Goal: Use online tool/utility: Utilize a website feature to perform a specific function

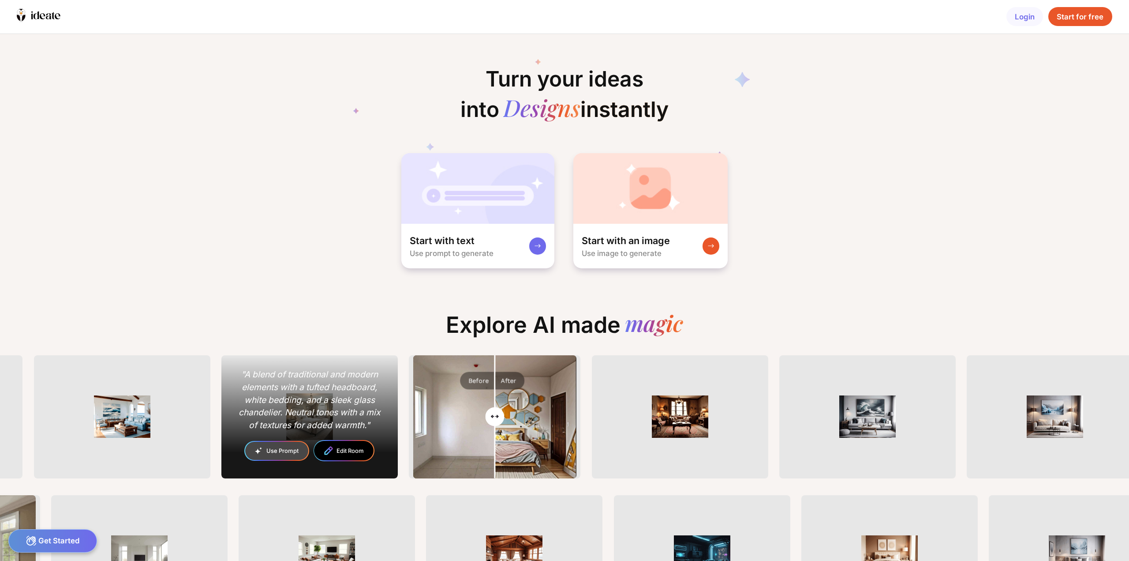
scroll to position [0, 45]
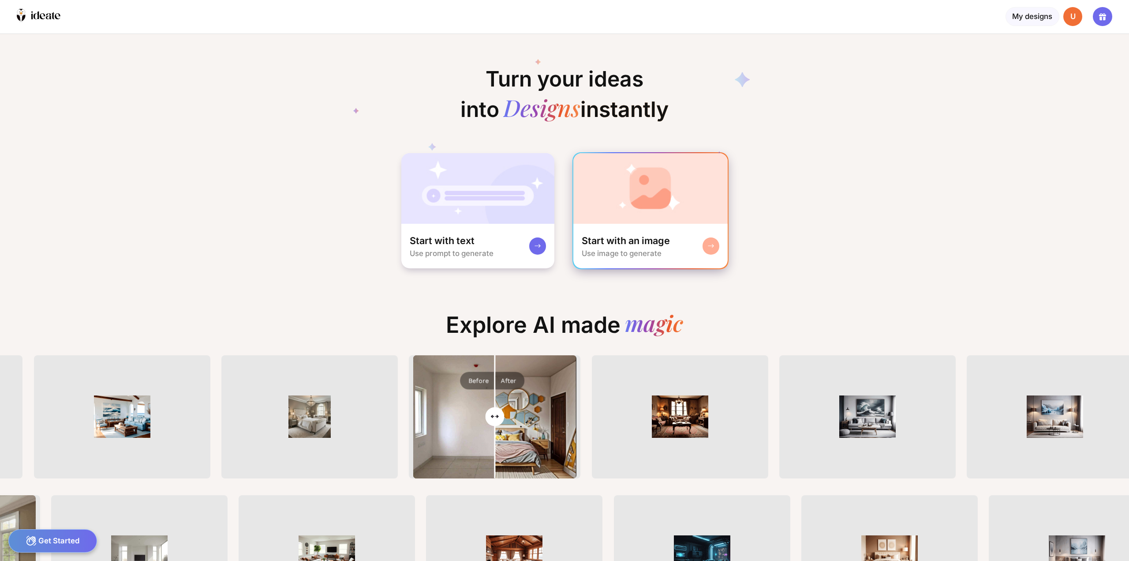
scroll to position [0, 48]
click at [709, 241] on div at bounding box center [711, 245] width 17 height 17
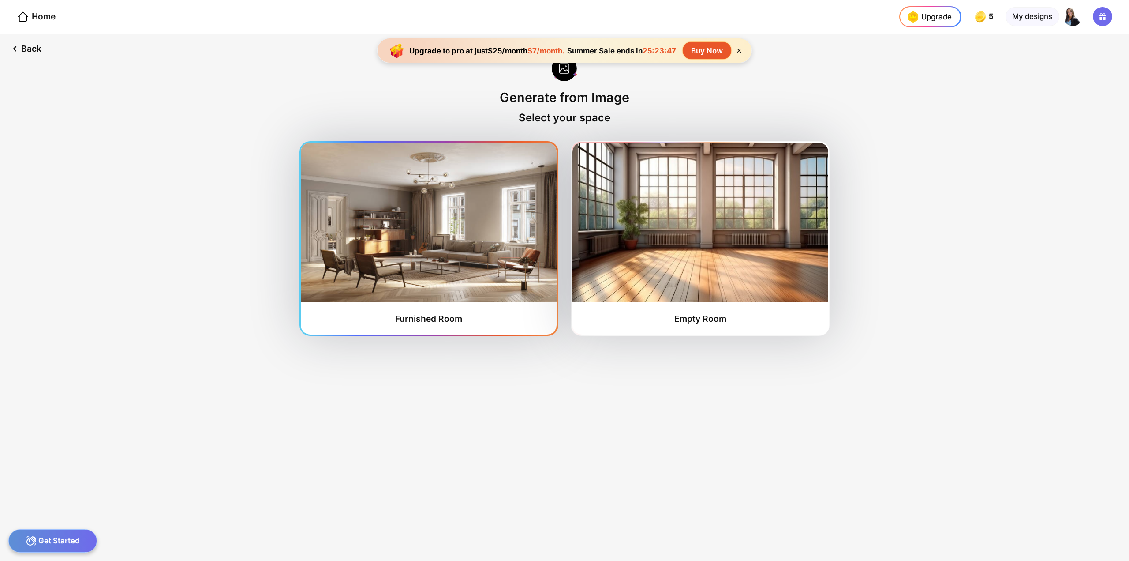
click at [465, 237] on img at bounding box center [429, 221] width 256 height 159
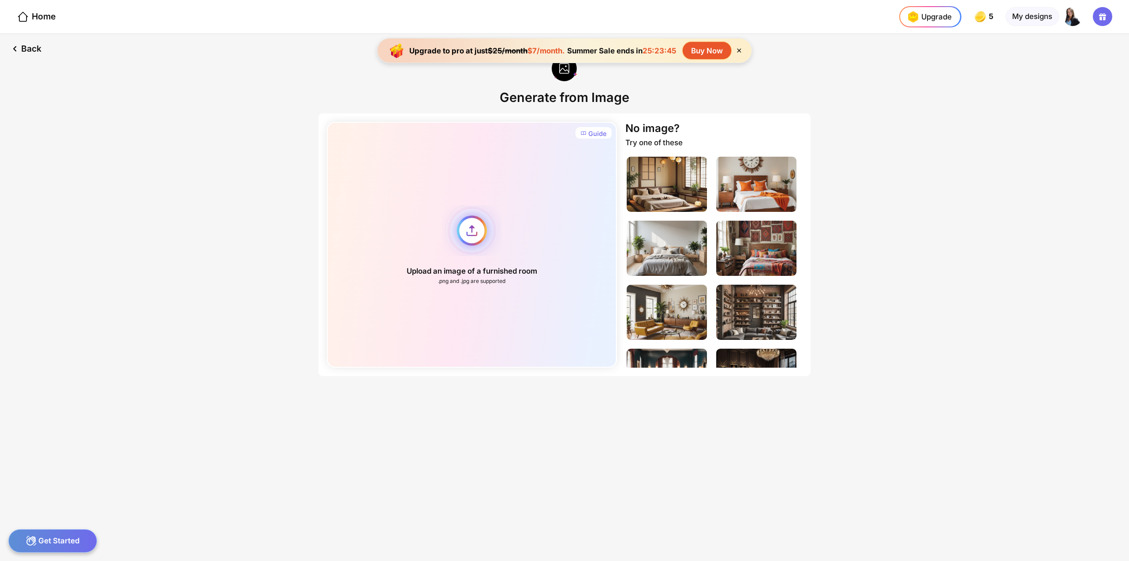
click at [468, 233] on div "Upload an image of a furnished room .png and .jpg are supported" at bounding box center [472, 245] width 290 height 246
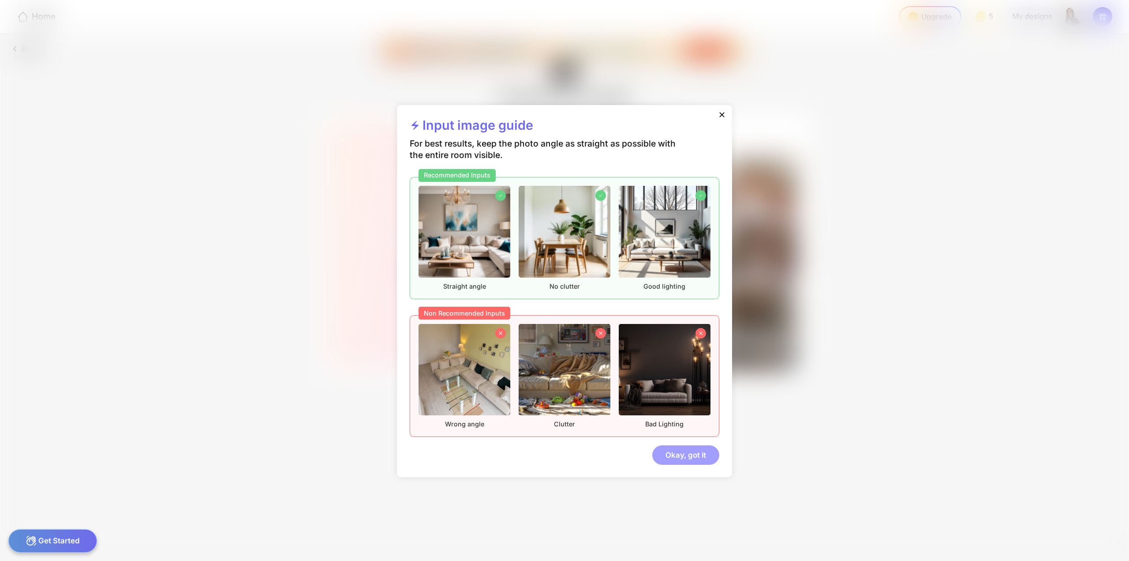
click at [677, 457] on div "Okay, got it" at bounding box center [685, 454] width 67 height 19
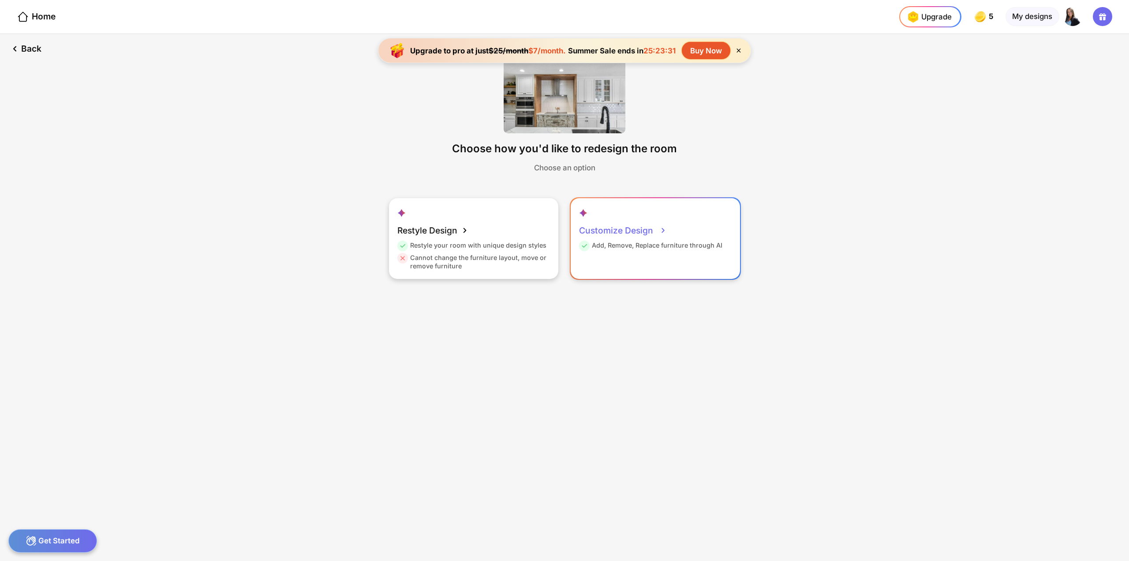
click at [609, 237] on div "Customize Design" at bounding box center [623, 230] width 88 height 21
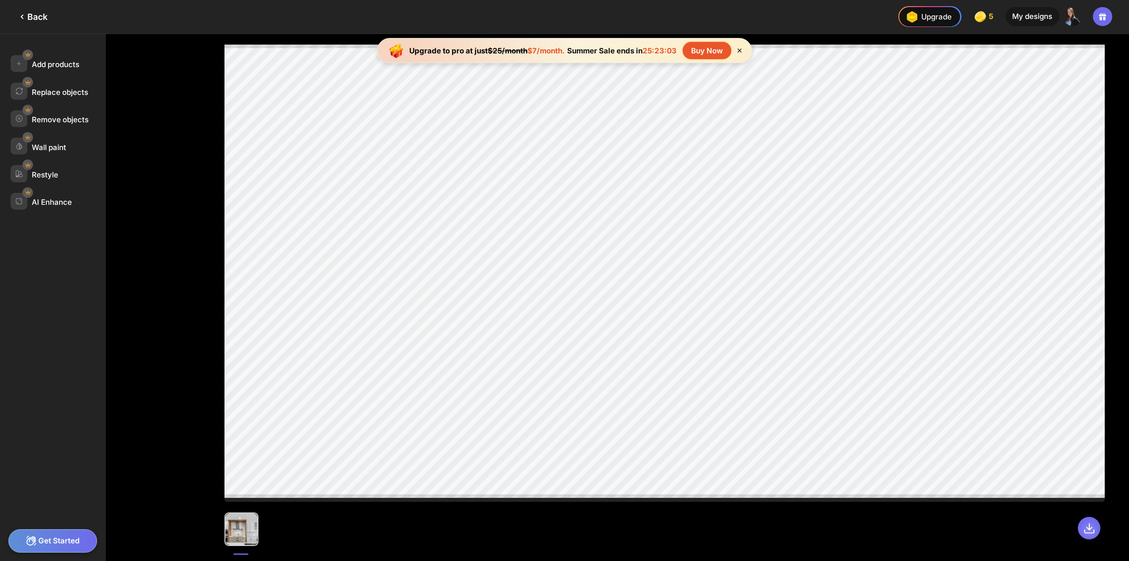
click at [1092, 530] on icon at bounding box center [1089, 528] width 12 height 12
click at [49, 64] on div "Add products" at bounding box center [56, 64] width 48 height 9
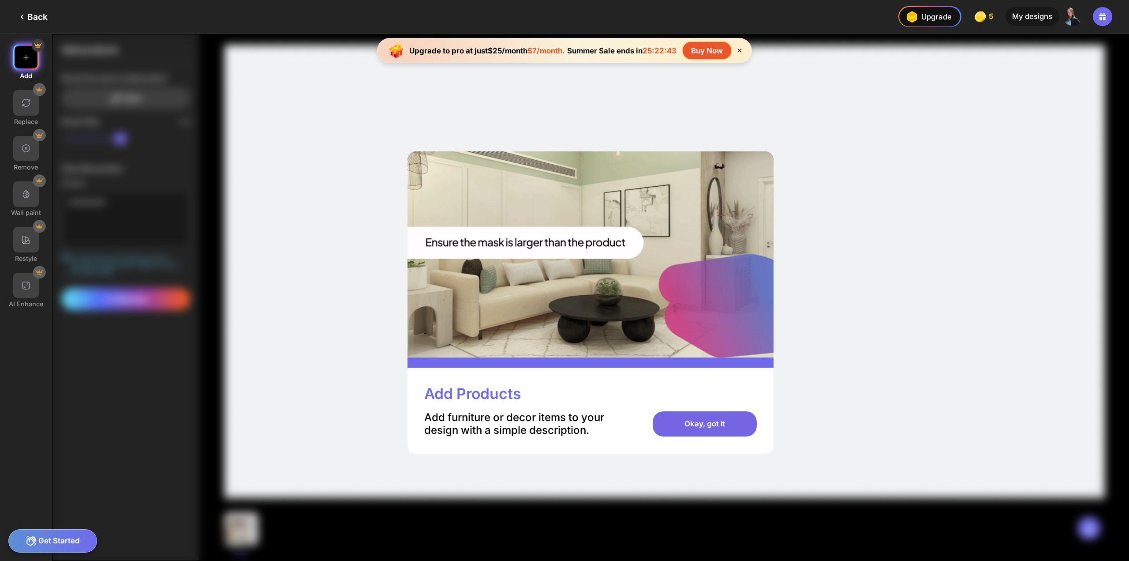
click at [717, 426] on div "Okay, got it" at bounding box center [705, 424] width 104 height 26
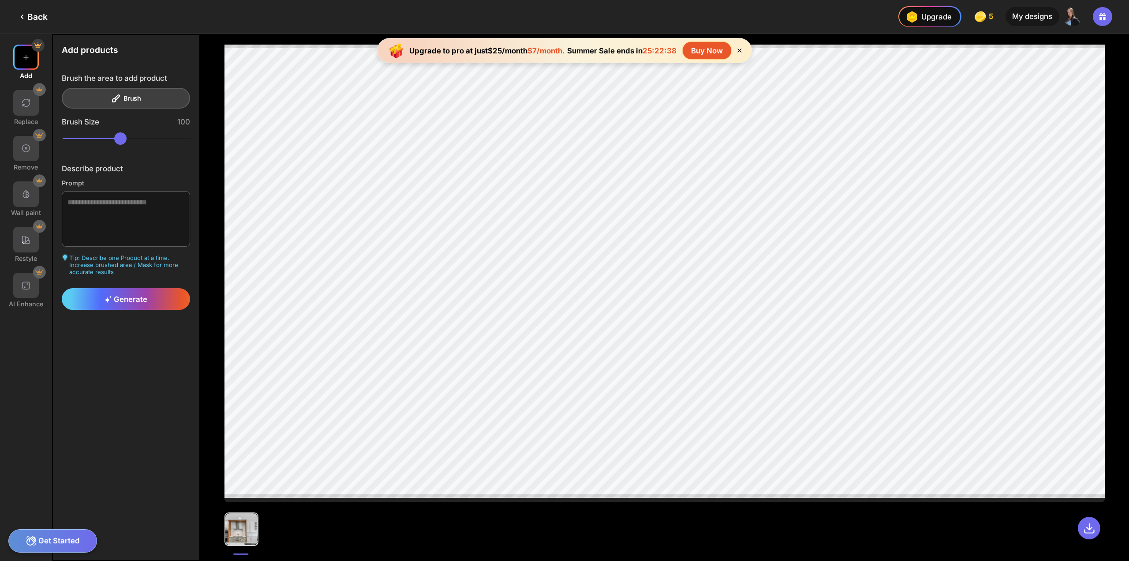
drag, startPoint x: 134, startPoint y: 138, endPoint x: 197, endPoint y: 145, distance: 63.9
type input "***"
click at [191, 145] on input "range" at bounding box center [127, 138] width 129 height 13
click at [138, 198] on textarea at bounding box center [126, 219] width 129 height 56
type textarea "****"
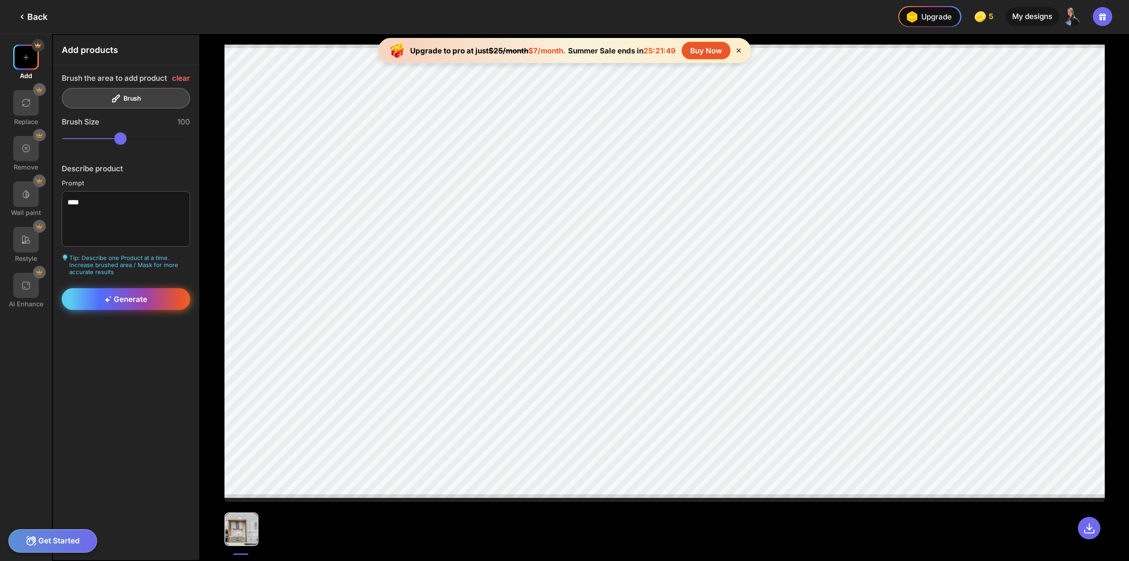
click at [99, 294] on div "Generate" at bounding box center [126, 299] width 129 height 22
